Goal: Find specific page/section: Find specific page/section

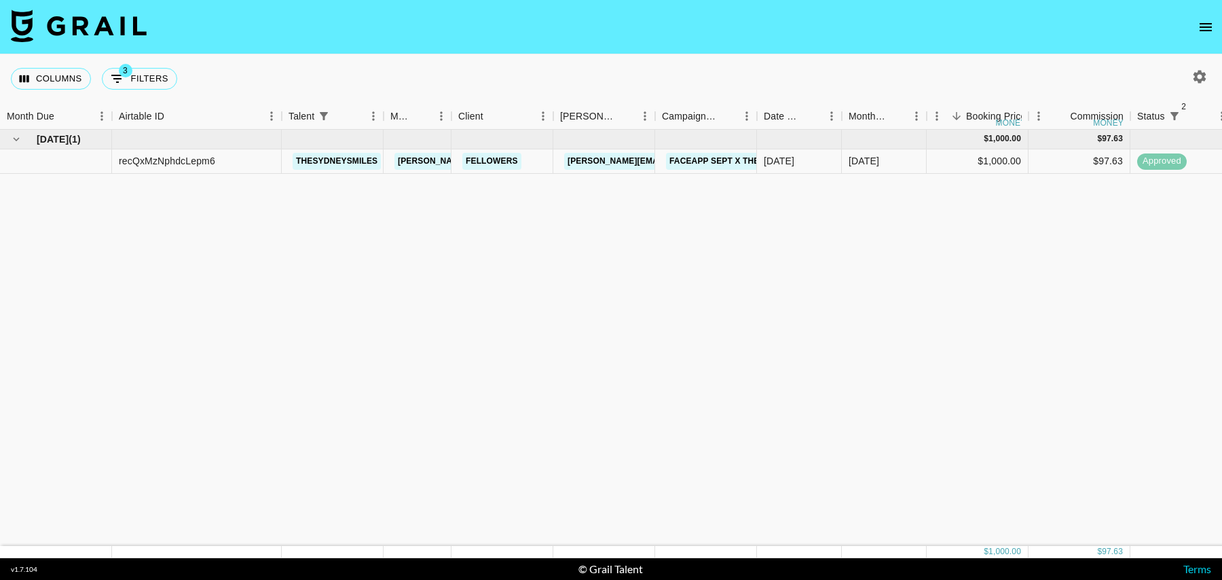
click at [1216, 22] on button "open drawer" at bounding box center [1205, 27] width 27 height 27
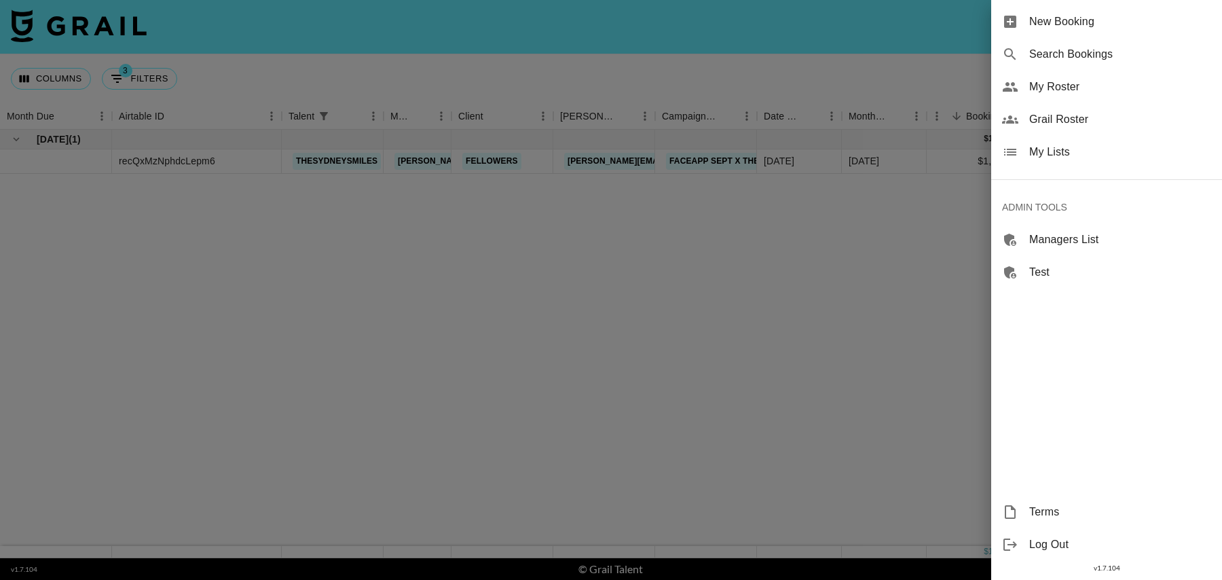
click at [1057, 85] on span "My Roster" at bounding box center [1120, 87] width 182 height 16
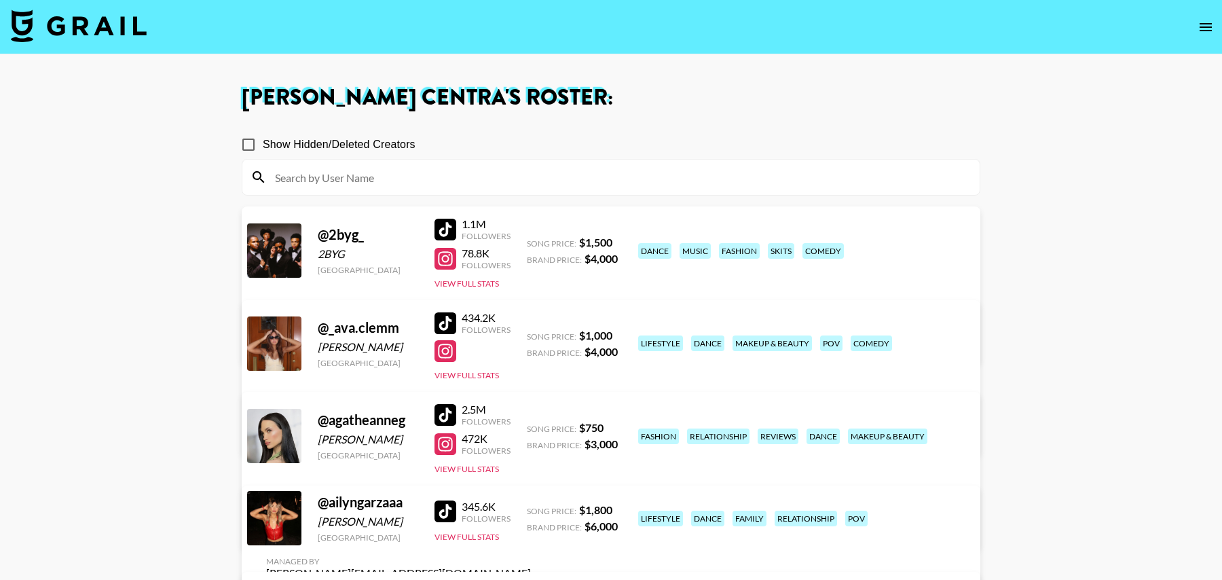
click at [798, 164] on div at bounding box center [610, 177] width 737 height 35
click at [773, 184] on input at bounding box center [619, 177] width 705 height 22
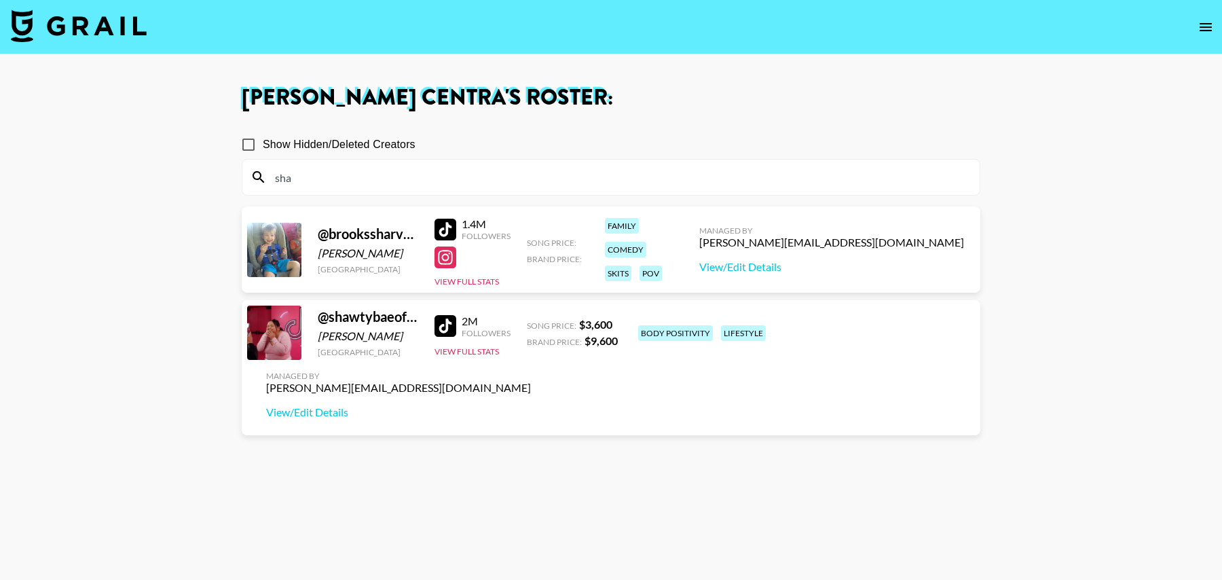
click at [1203, 26] on icon "open drawer" at bounding box center [1206, 27] width 12 height 8
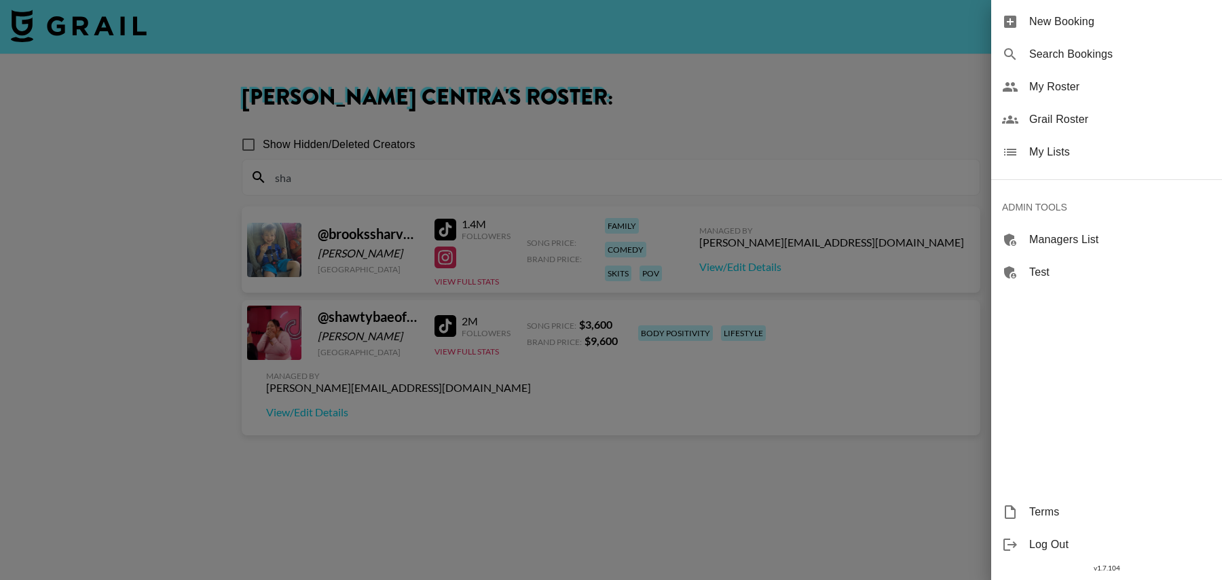
click at [1061, 117] on span "Grail Roster" at bounding box center [1120, 119] width 182 height 16
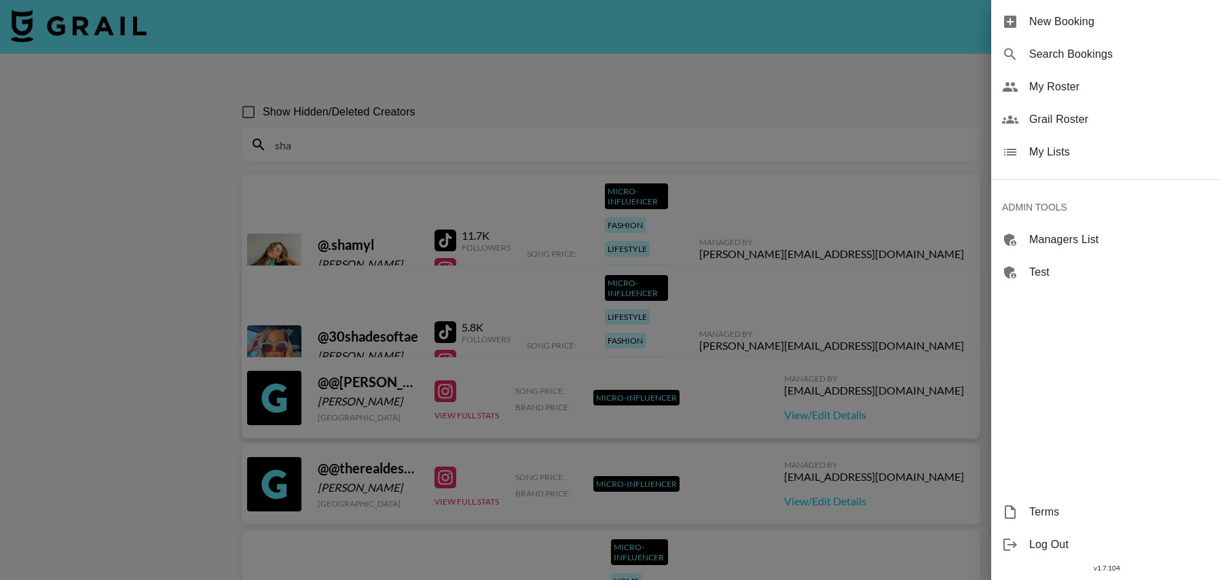
click at [408, 137] on div at bounding box center [611, 290] width 1222 height 580
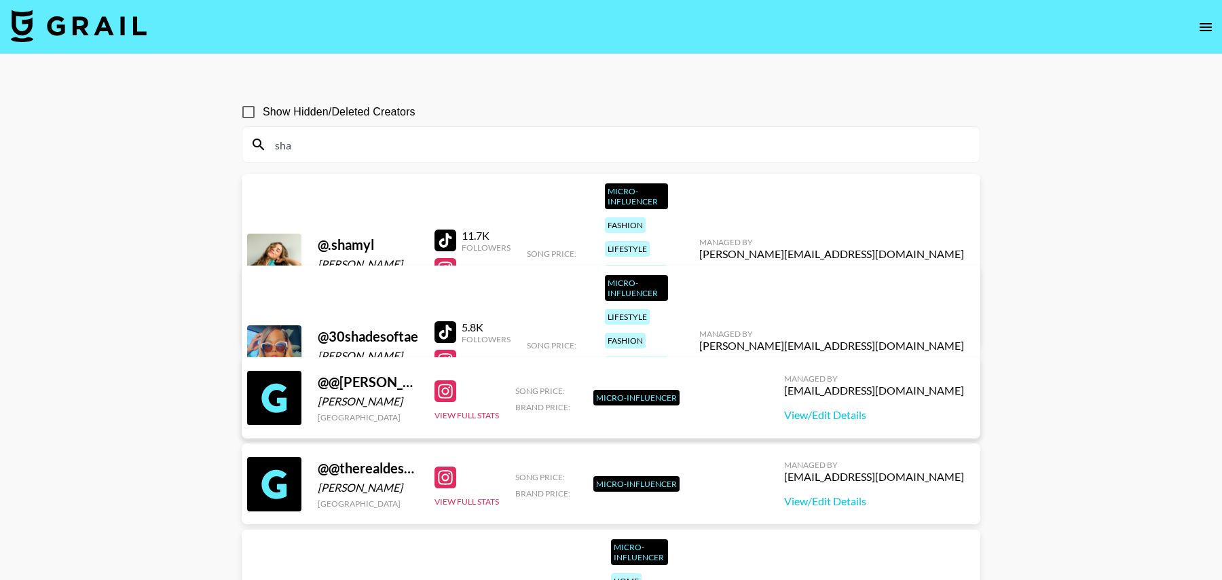
click at [371, 147] on input "sha" at bounding box center [619, 145] width 705 height 22
paste input "Shakhed"
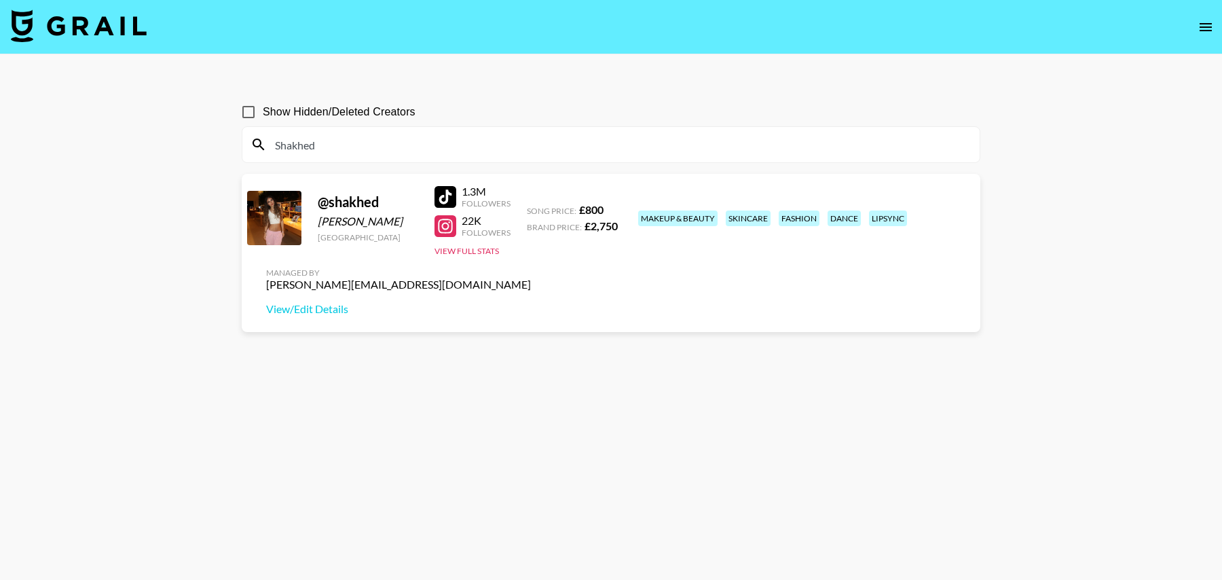
type input "Shakhed"
click at [676, 306] on section "Show Hidden/Deleted Creators Shakhed @ shakhed [PERSON_NAME] [GEOGRAPHIC_DATA] …" at bounding box center [611, 322] width 739 height 471
